Goal: Navigation & Orientation: Find specific page/section

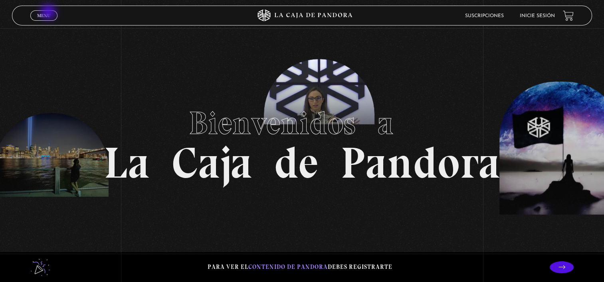
click at [49, 13] on span "Menu" at bounding box center [43, 15] width 13 height 5
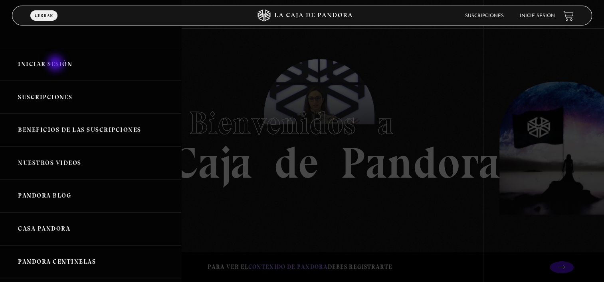
click at [56, 64] on link "Iniciar Sesión" at bounding box center [90, 64] width 181 height 33
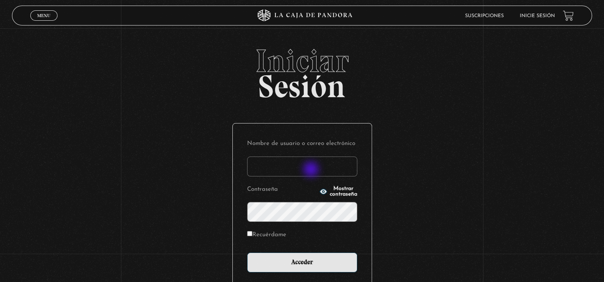
click at [312, 170] on input "Nombre de usuario o correo electrónico" at bounding box center [302, 167] width 110 height 20
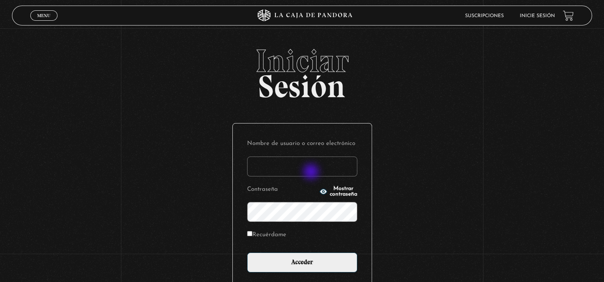
type input "kpeque21@gmail.com"
click at [256, 236] on label "Recuérdame" at bounding box center [266, 235] width 39 height 12
click at [252, 236] on input "Recuérdame" at bounding box center [249, 233] width 5 height 5
click at [256, 236] on label "Recuérdame" at bounding box center [266, 235] width 39 height 12
click at [252, 236] on input "Recuérdame" at bounding box center [249, 233] width 5 height 5
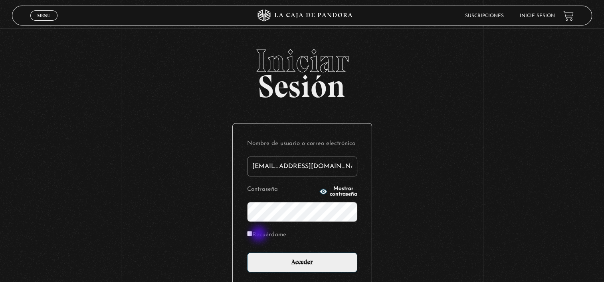
click at [255, 233] on label "Recuérdame" at bounding box center [266, 235] width 39 height 12
click at [252, 233] on input "Recuérdame" at bounding box center [249, 233] width 5 height 5
checkbox input "true"
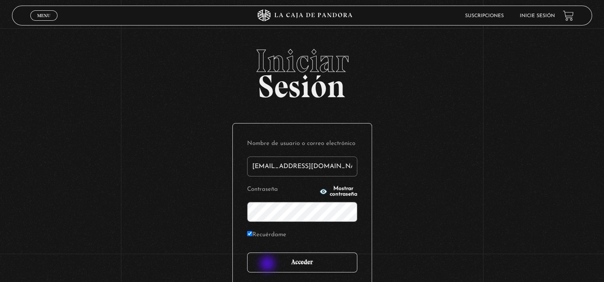
click at [268, 265] on input "Acceder" at bounding box center [302, 263] width 110 height 20
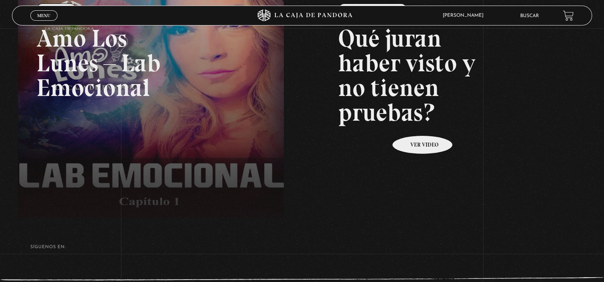
scroll to position [102, 0]
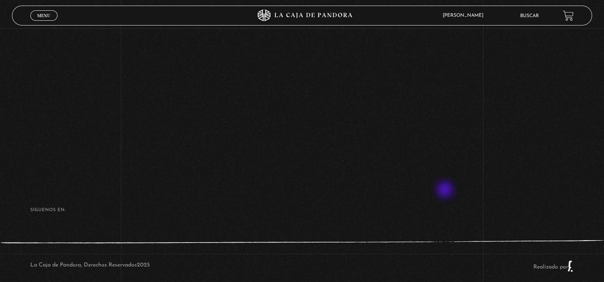
scroll to position [162, 0]
